Goal: Task Accomplishment & Management: Manage account settings

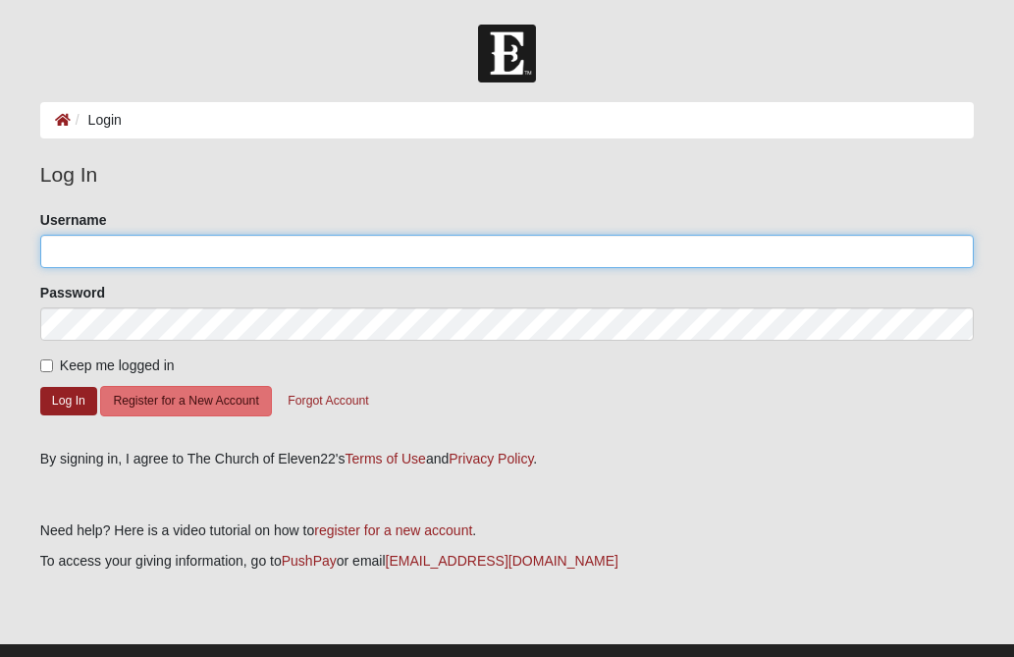
click at [93, 252] on input "Username" at bounding box center [507, 251] width 934 height 33
type input "[EMAIL_ADDRESS][DOMAIN_NAME]"
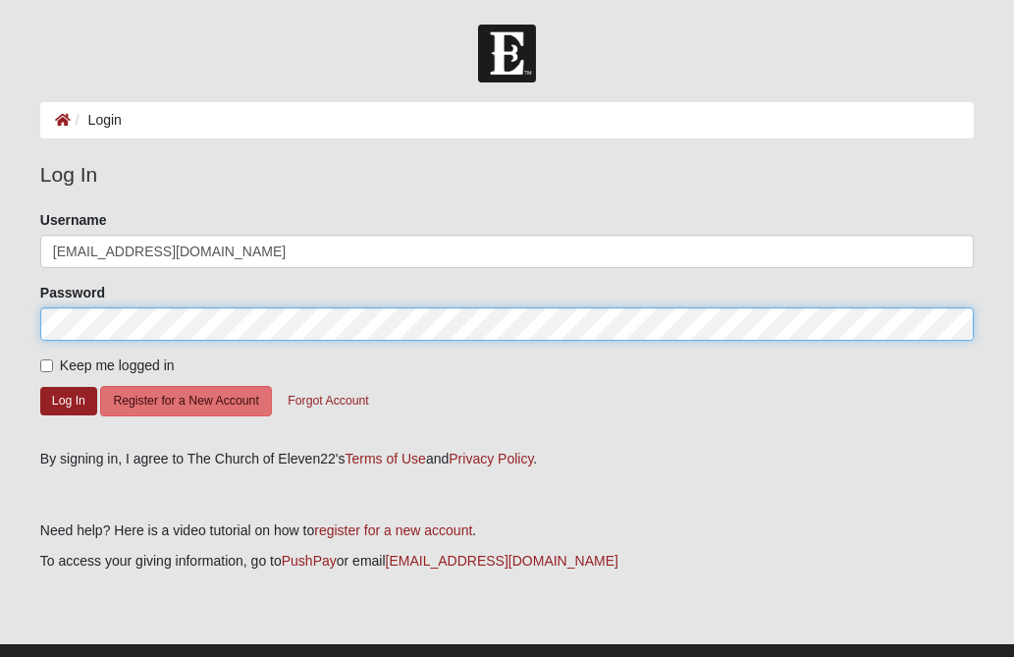
click at [40, 387] on button "Log In" at bounding box center [68, 401] width 57 height 28
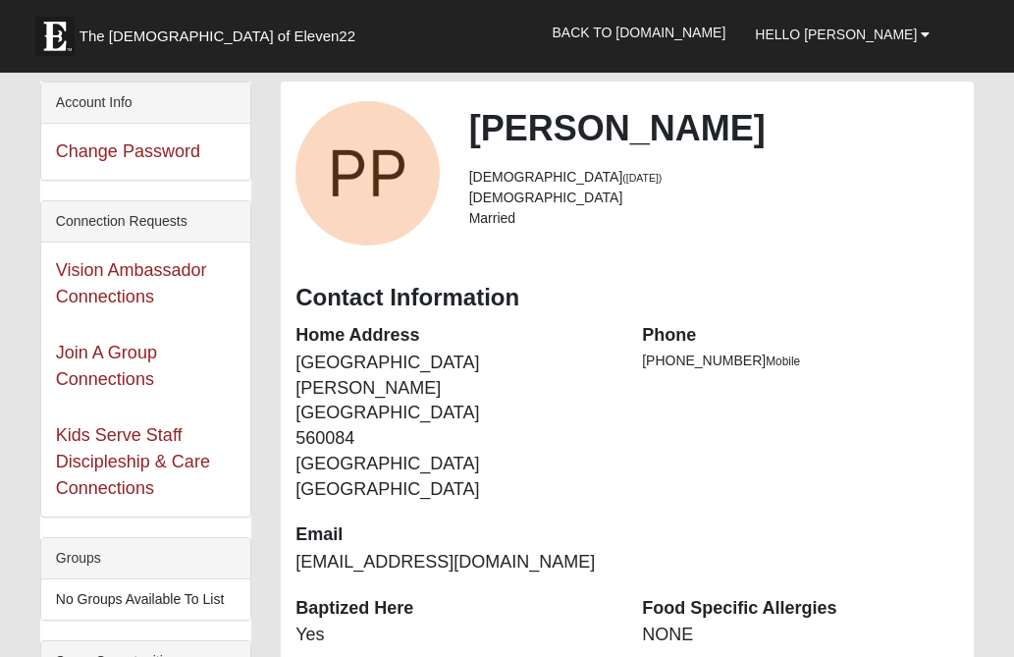
click at [920, 218] on li "Married" at bounding box center [714, 218] width 491 height 21
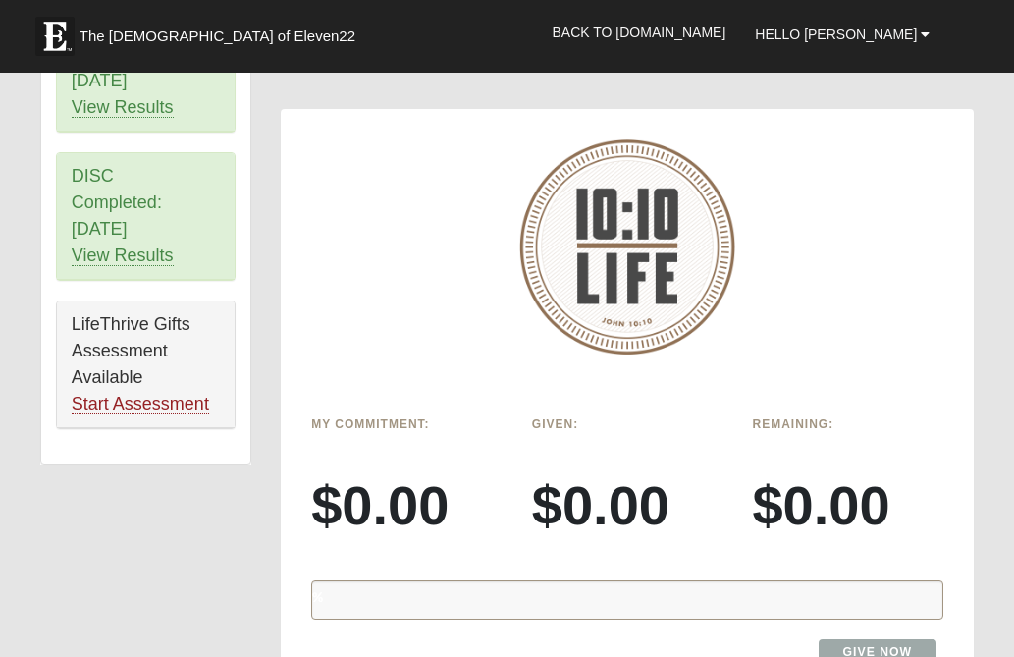
scroll to position [1374, 0]
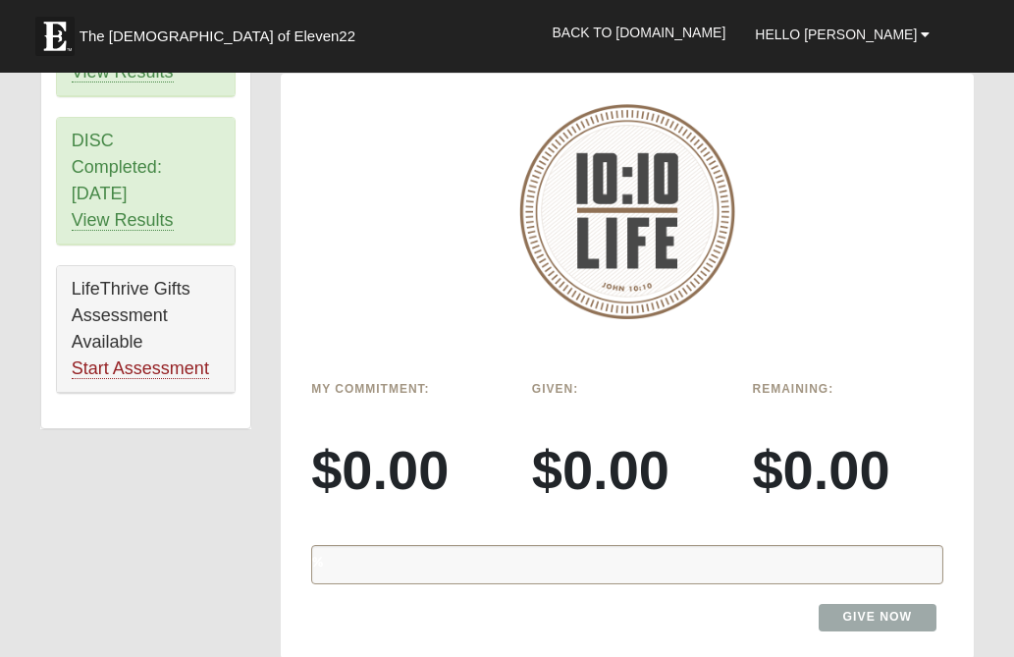
click at [404, 278] on div at bounding box center [627, 211] width 691 height 244
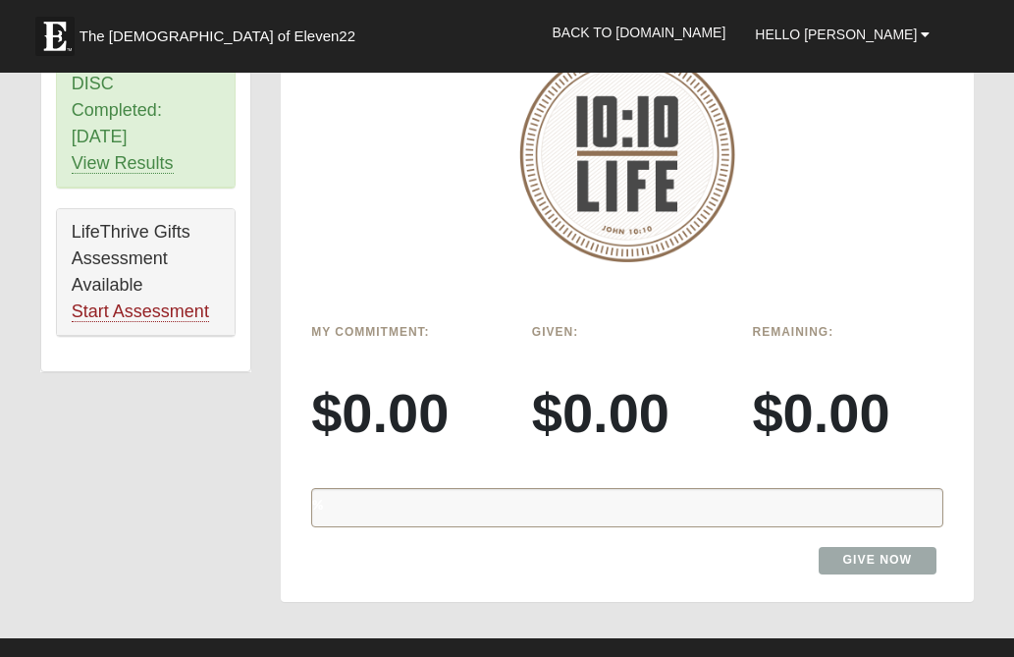
scroll to position [1453, 0]
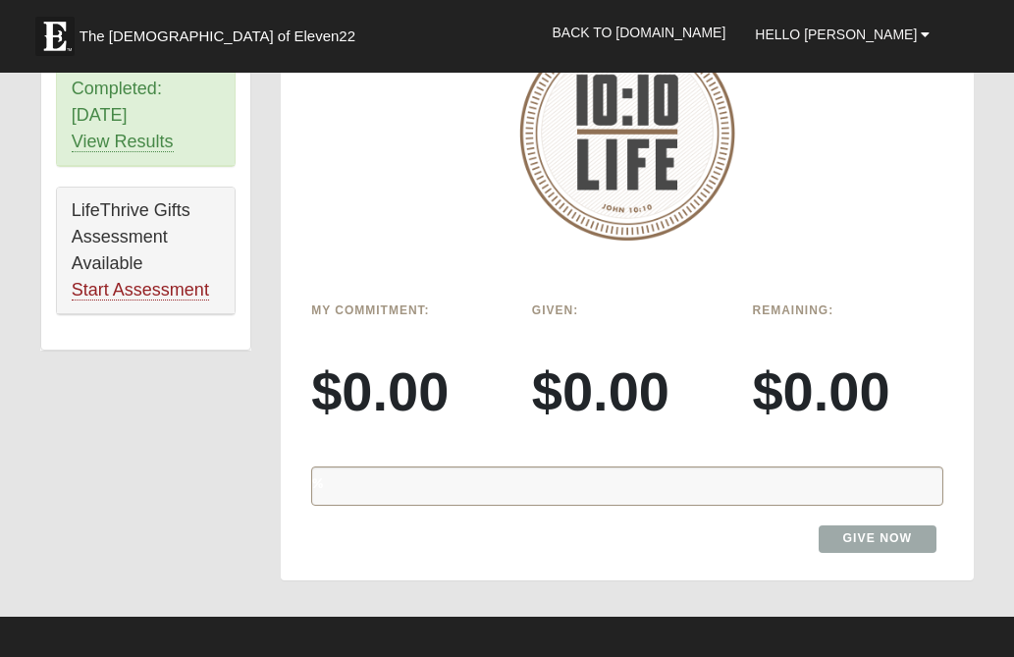
click at [573, 369] on h3 "$0.00" at bounding box center [627, 391] width 191 height 66
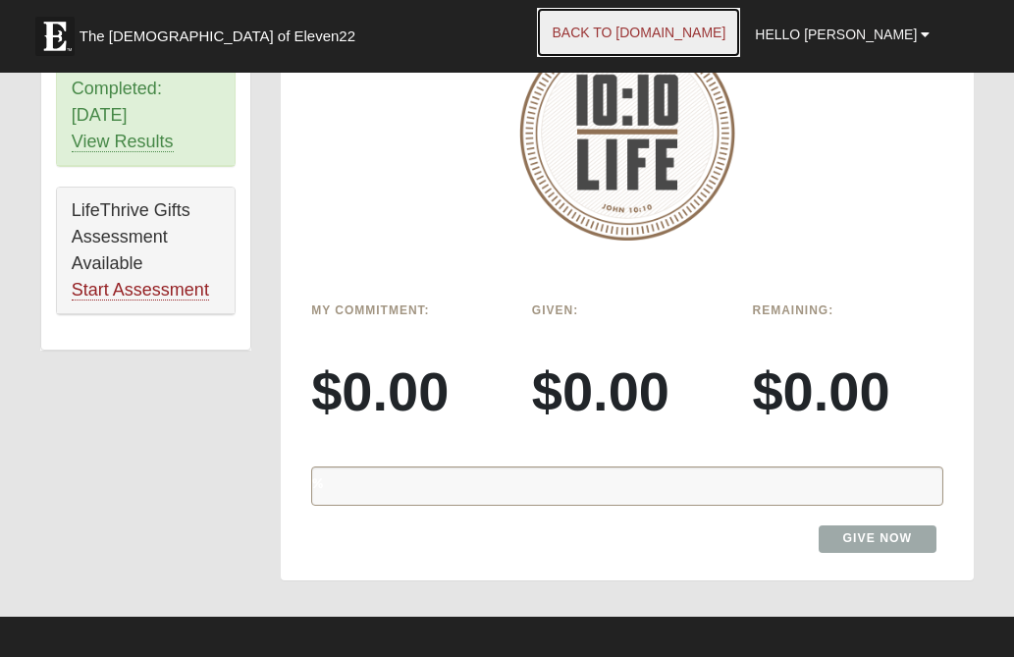
click at [710, 31] on link "Back to COE22.com" at bounding box center [638, 32] width 203 height 49
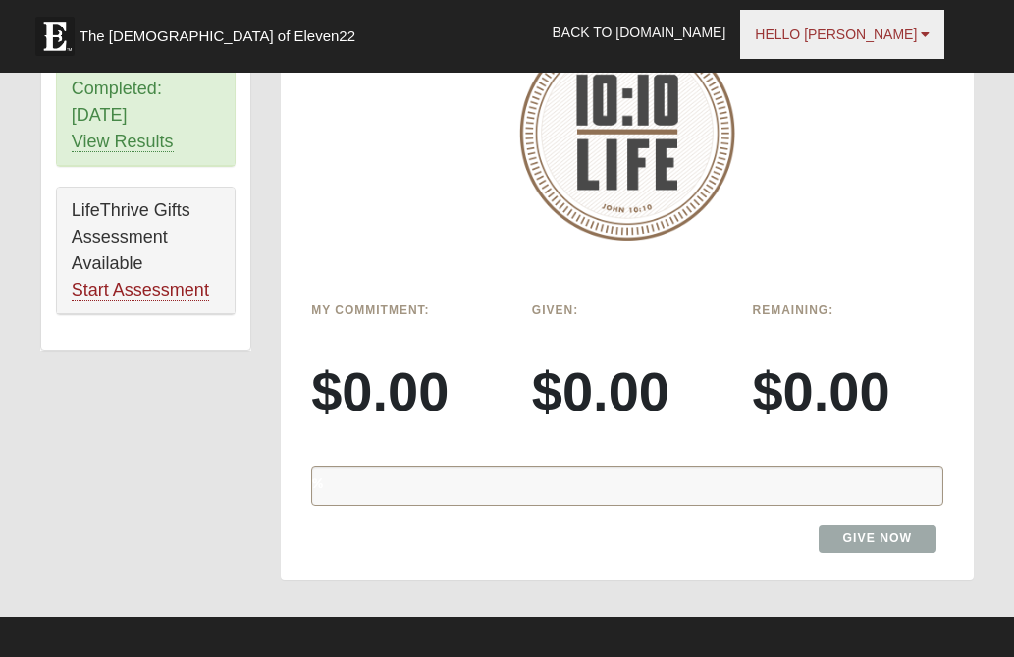
click at [923, 30] on b at bounding box center [925, 34] width 9 height 14
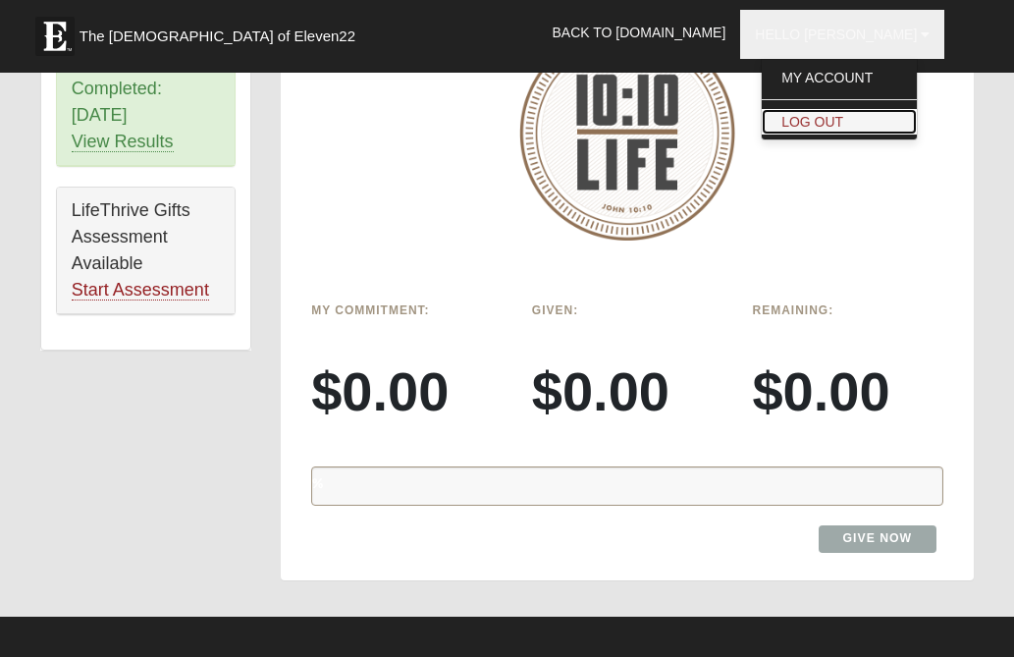
click at [870, 118] on link "Log Out" at bounding box center [839, 122] width 155 height 26
